Goal: Task Accomplishment & Management: Complete application form

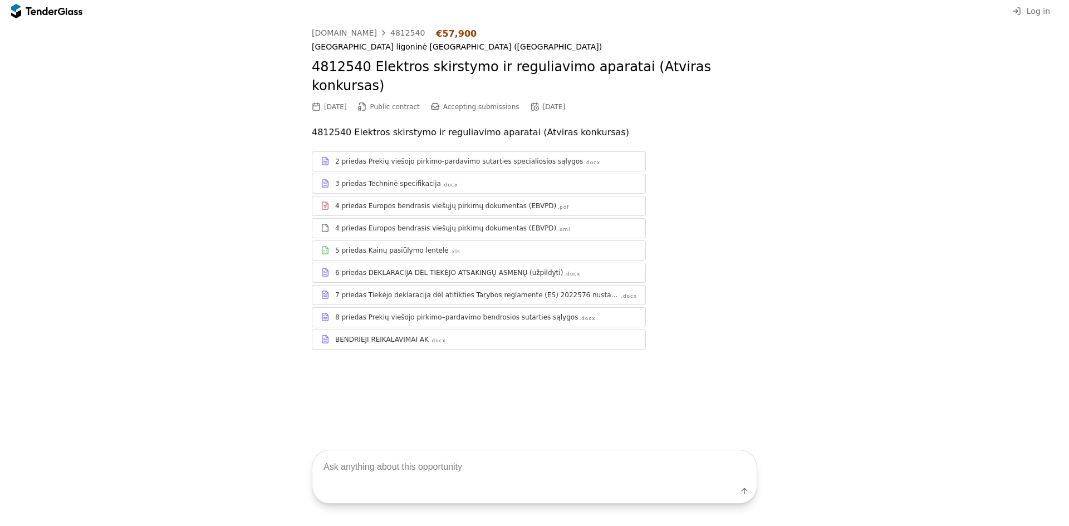
click at [1047, 15] on span "Log in" at bounding box center [1038, 11] width 23 height 9
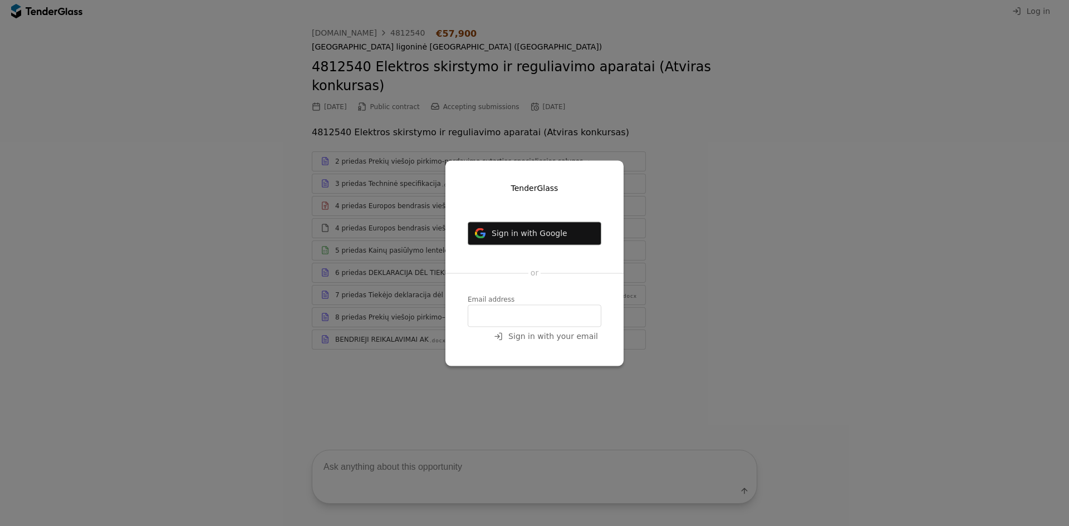
click at [507, 317] on input "email" at bounding box center [535, 316] width 134 height 22
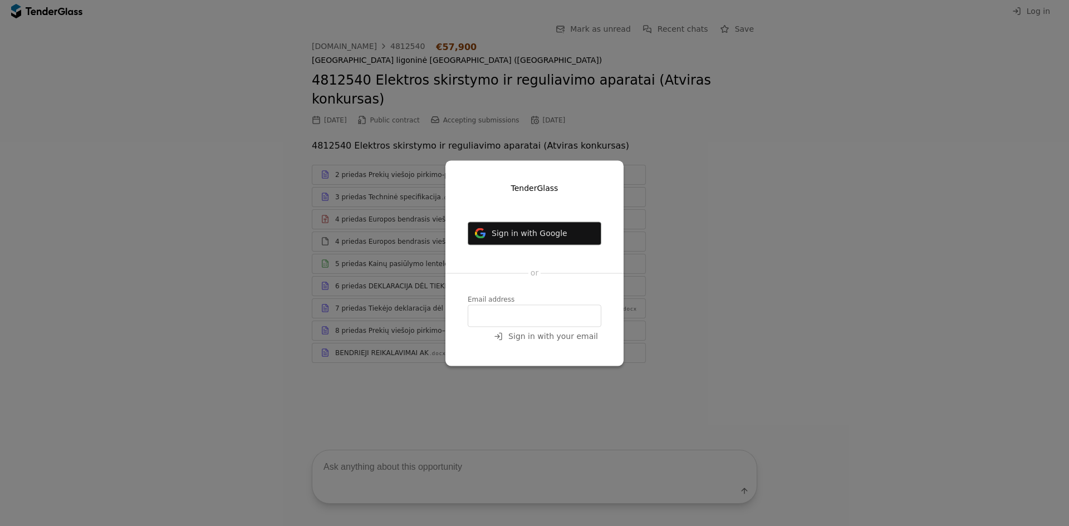
click at [548, 317] on input "email" at bounding box center [535, 316] width 134 height 22
click at [505, 346] on div "TenderGlass Sign in with Google Login with Microsoft or Email address Sign in w…" at bounding box center [534, 262] width 178 height 205
click at [524, 340] on span "Sign in with your email" at bounding box center [553, 336] width 90 height 9
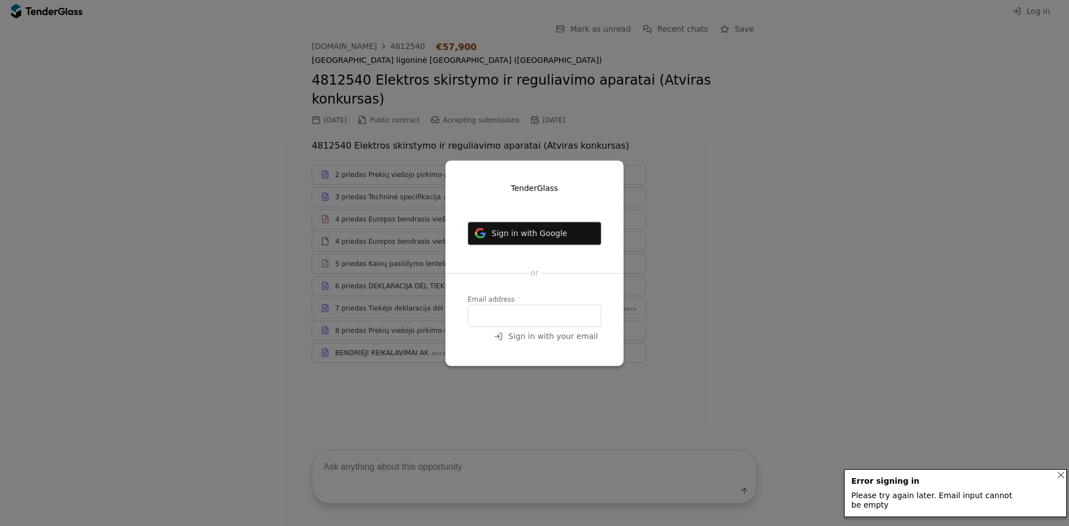
click at [521, 322] on input "email" at bounding box center [535, 316] width 134 height 22
type input "[EMAIL_ADDRESS][DOMAIN_NAME]"
click at [550, 334] on span "Sign in with your email" at bounding box center [553, 336] width 90 height 9
